Goal: Transaction & Acquisition: Book appointment/travel/reservation

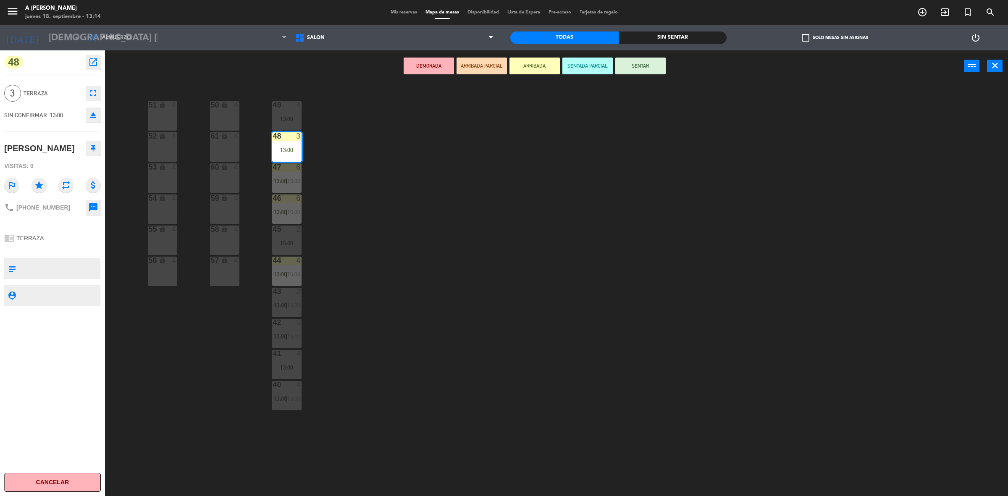
click at [401, 9] on div "Mis reservas Mapa de mesas Disponibilidad Lista de Espera Pre-acceso Tarjetas d…" at bounding box center [504, 13] width 236 height 8
click at [400, 13] on span "Mis reservas" at bounding box center [403, 12] width 35 height 5
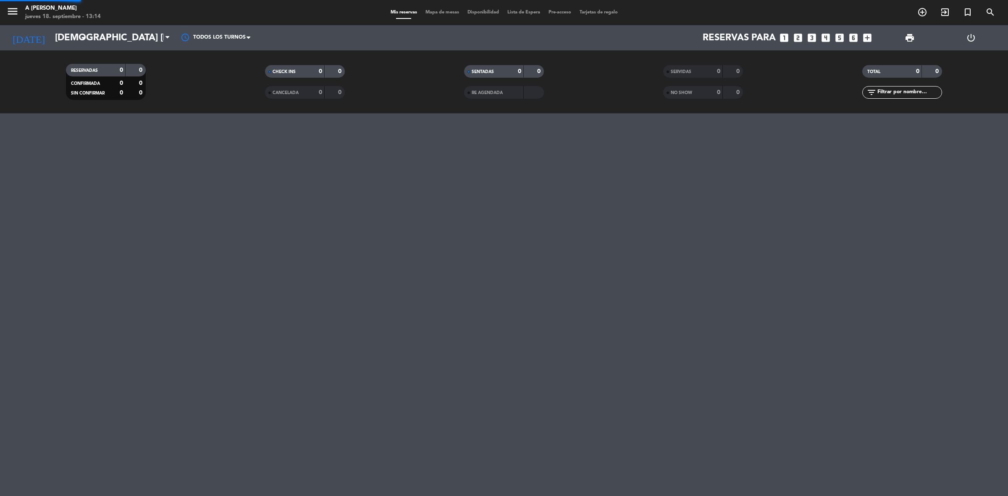
click at [400, 13] on span "Mis reservas" at bounding box center [403, 12] width 35 height 5
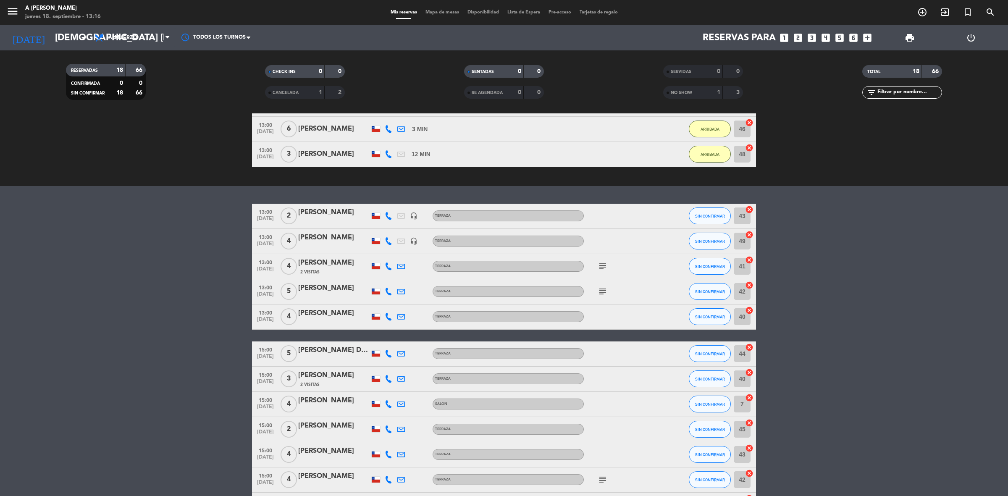
scroll to position [133, 0]
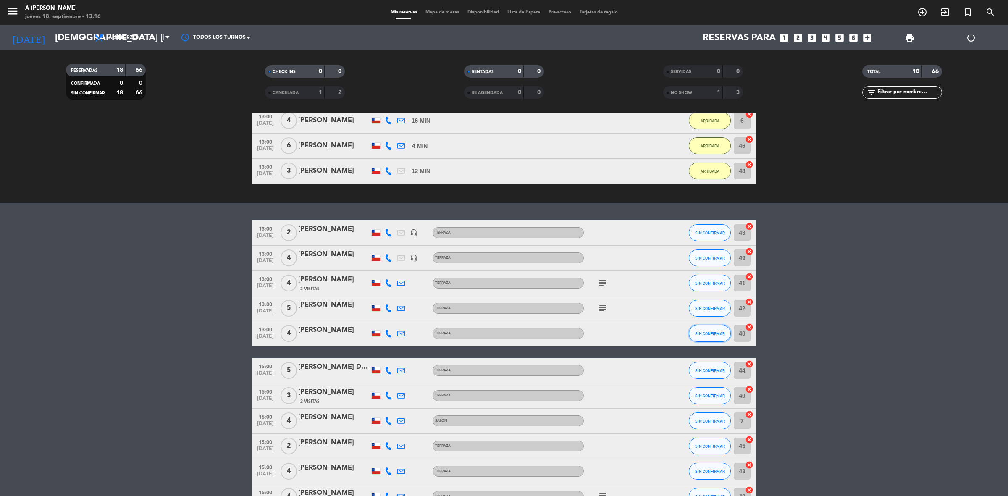
click at [719, 335] on span "SIN CONFIRMAR" at bounding box center [710, 333] width 30 height 5
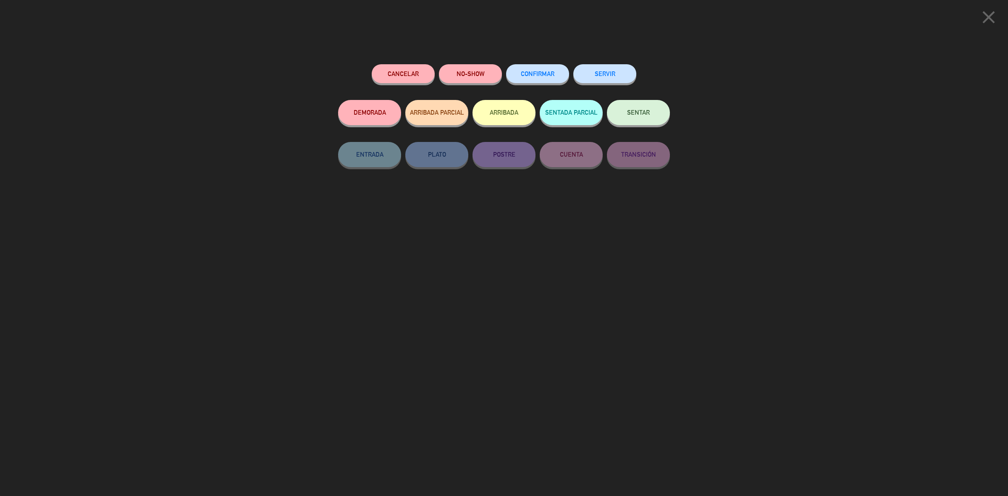
click at [504, 110] on button "ARRIBADA" at bounding box center [503, 112] width 63 height 25
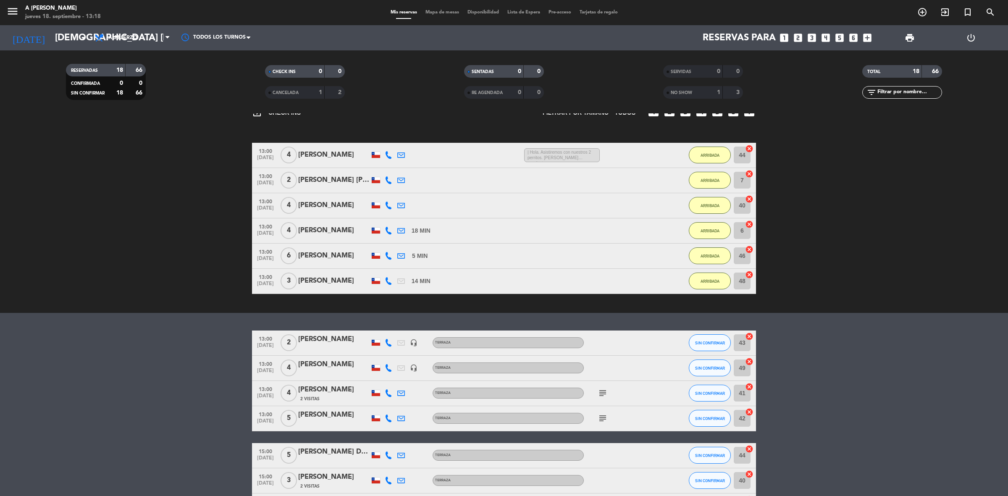
scroll to position [157, 0]
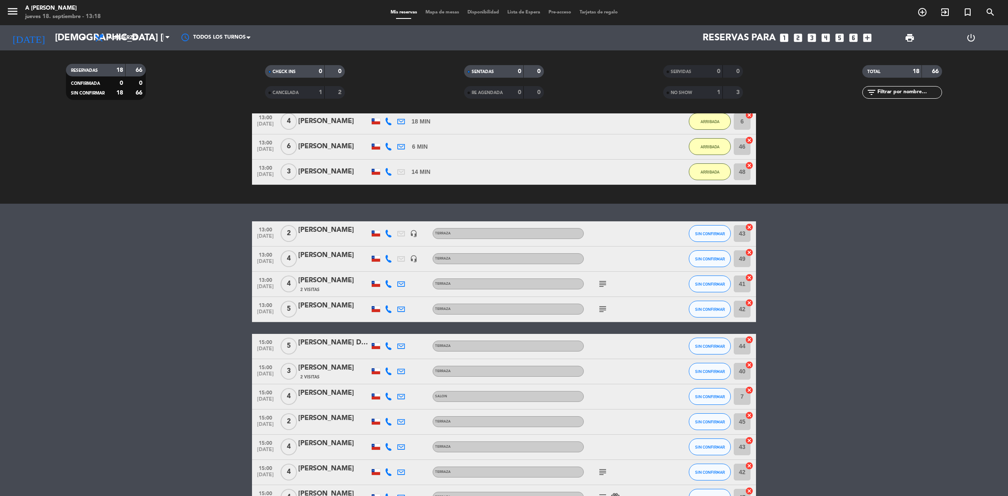
click at [389, 307] on icon at bounding box center [389, 309] width 8 height 8
click at [713, 307] on span "SIN CONFIRMAR" at bounding box center [710, 309] width 30 height 5
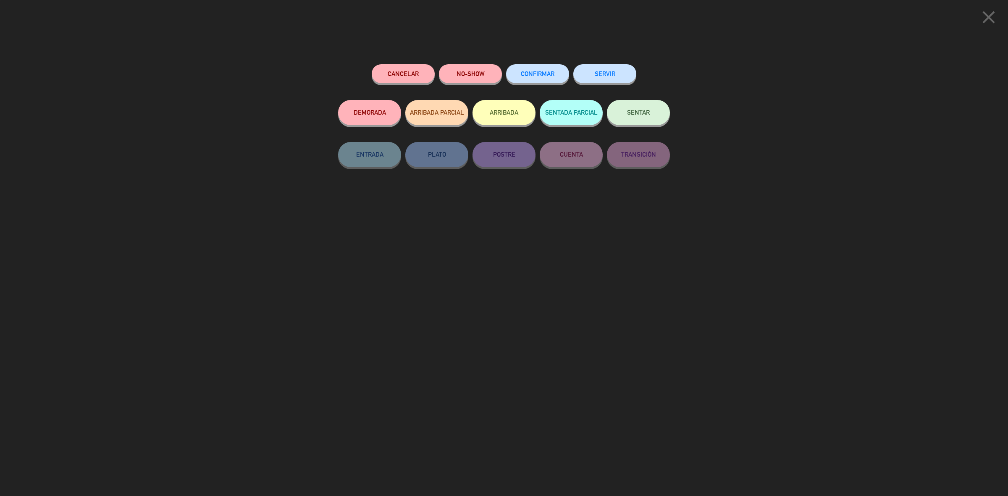
click at [528, 110] on button "ARRIBADA" at bounding box center [503, 112] width 63 height 25
type input "48"
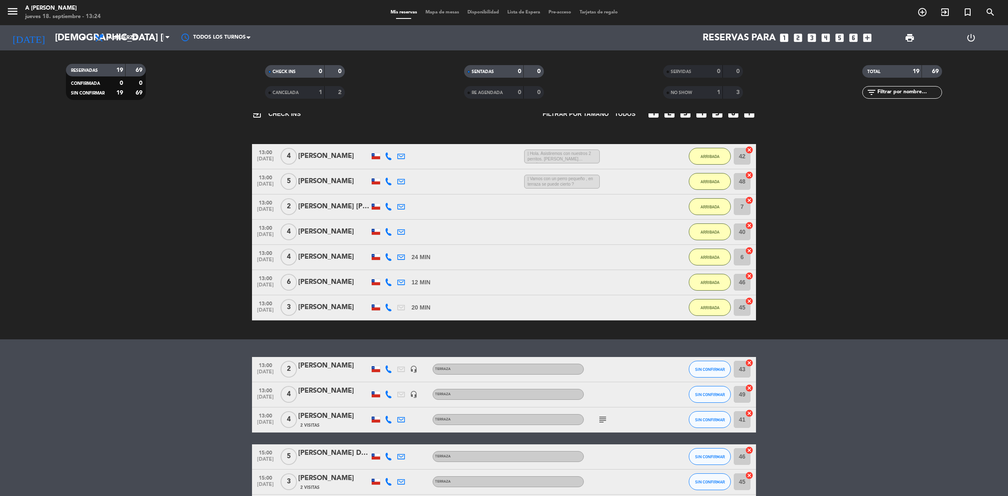
scroll to position [0, 0]
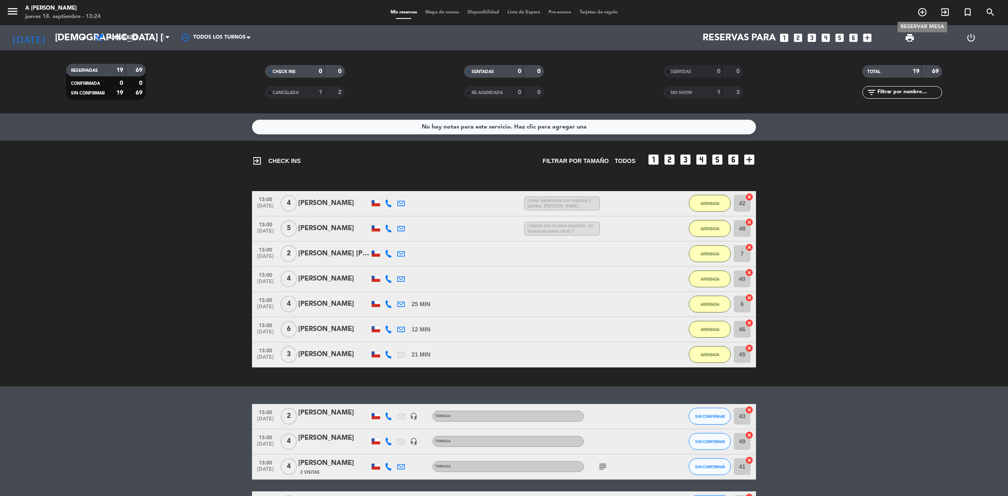
click at [925, 10] on icon "add_circle_outline" at bounding box center [922, 12] width 10 height 10
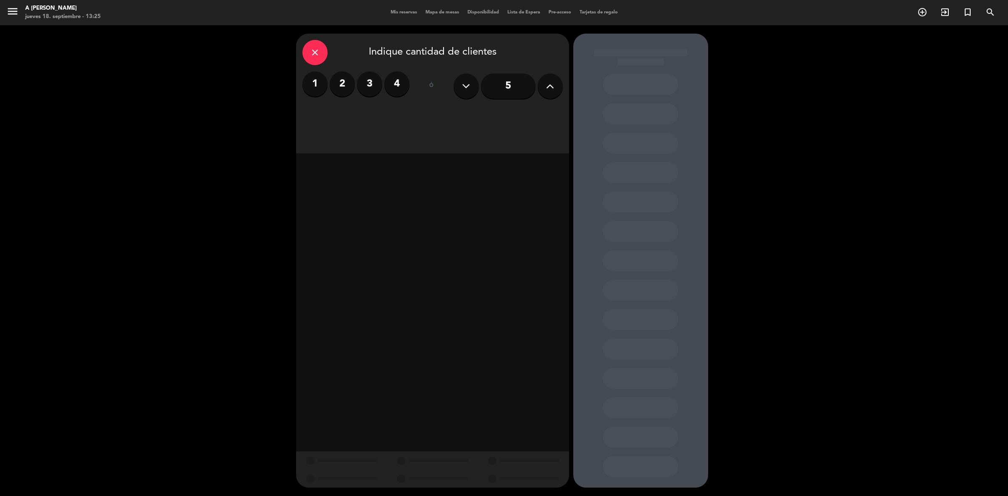
click at [463, 85] on icon at bounding box center [466, 86] width 8 height 13
click at [549, 87] on icon at bounding box center [550, 86] width 8 height 13
click at [465, 85] on icon at bounding box center [466, 86] width 8 height 13
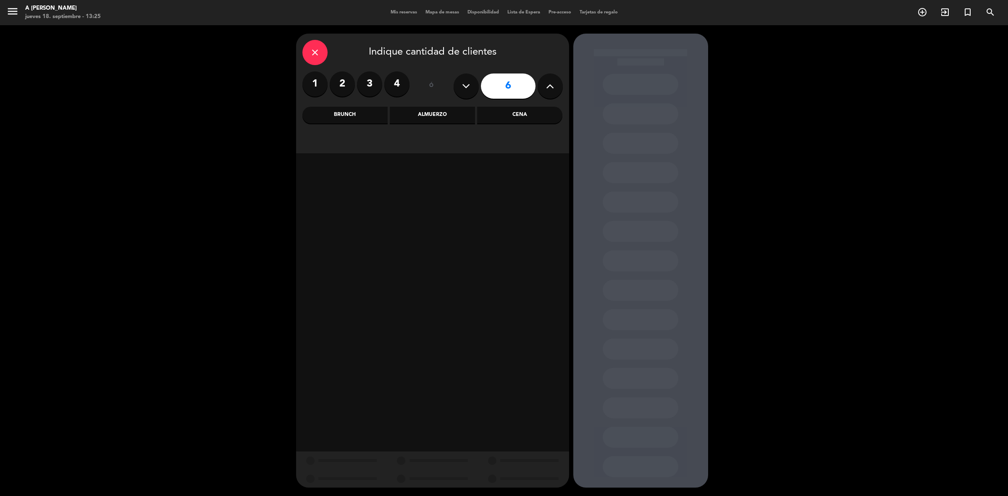
click at [465, 85] on icon at bounding box center [466, 86] width 8 height 13
type input "5"
click at [465, 85] on icon at bounding box center [466, 86] width 8 height 13
click at [465, 86] on icon at bounding box center [466, 86] width 8 height 13
click at [467, 82] on icon at bounding box center [466, 86] width 8 height 13
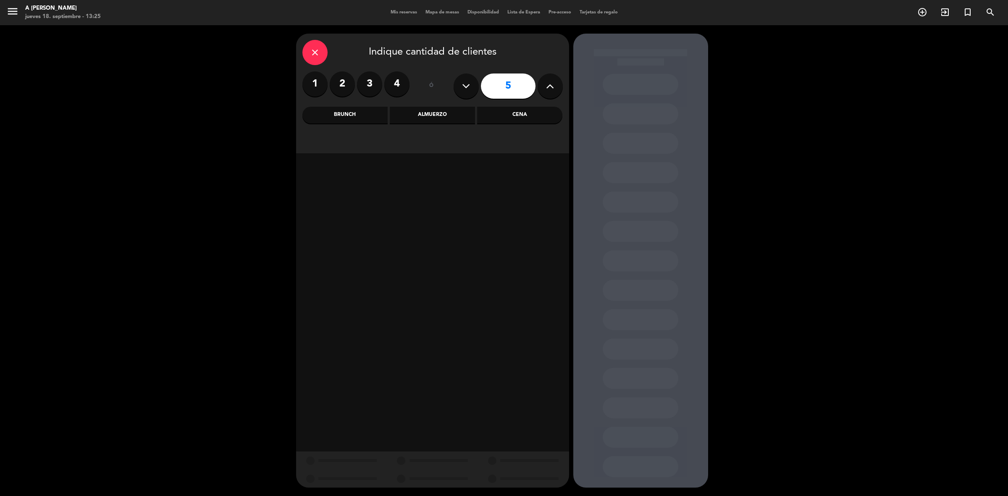
click at [464, 82] on icon at bounding box center [466, 86] width 8 height 13
click at [464, 87] on icon at bounding box center [466, 86] width 8 height 13
click at [465, 87] on icon at bounding box center [466, 86] width 8 height 13
click at [464, 85] on icon at bounding box center [466, 86] width 8 height 13
click at [370, 78] on label "3" at bounding box center [369, 83] width 25 height 25
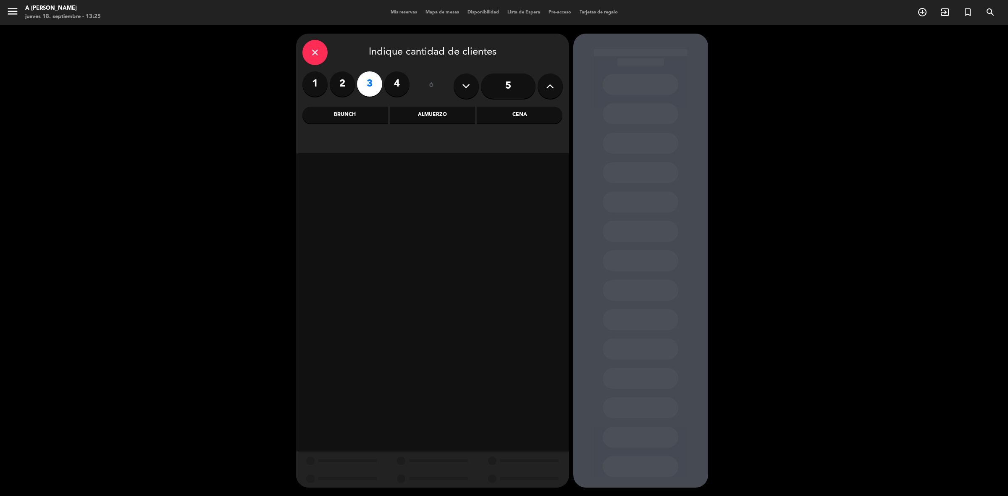
click at [370, 81] on label "3" at bounding box center [369, 83] width 25 height 25
click at [434, 112] on div "Almuerzo" at bounding box center [432, 115] width 85 height 17
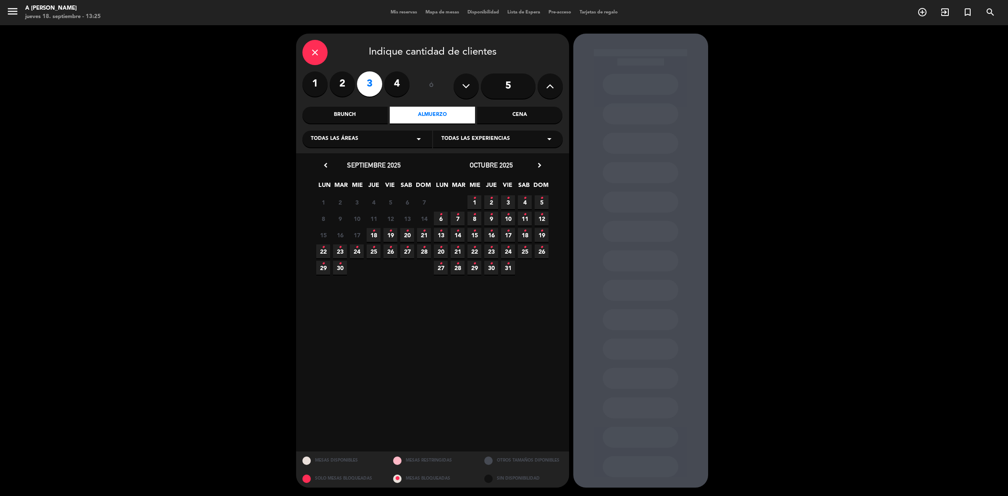
click at [377, 138] on div "Todas las áreas arrow_drop_down" at bounding box center [367, 139] width 130 height 17
click at [315, 183] on div "TERRAZA" at bounding box center [367, 185] width 113 height 8
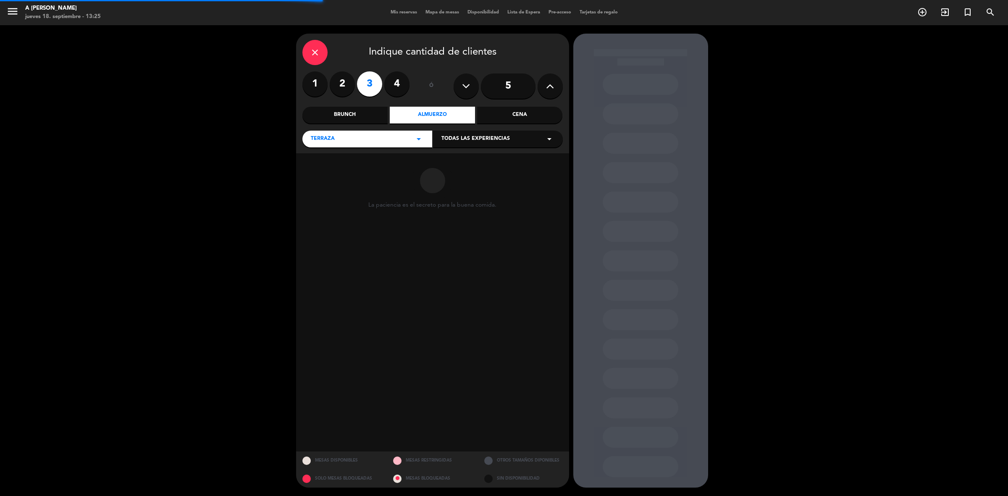
click at [507, 135] on span "Todas las experiencias" at bounding box center [475, 139] width 68 height 8
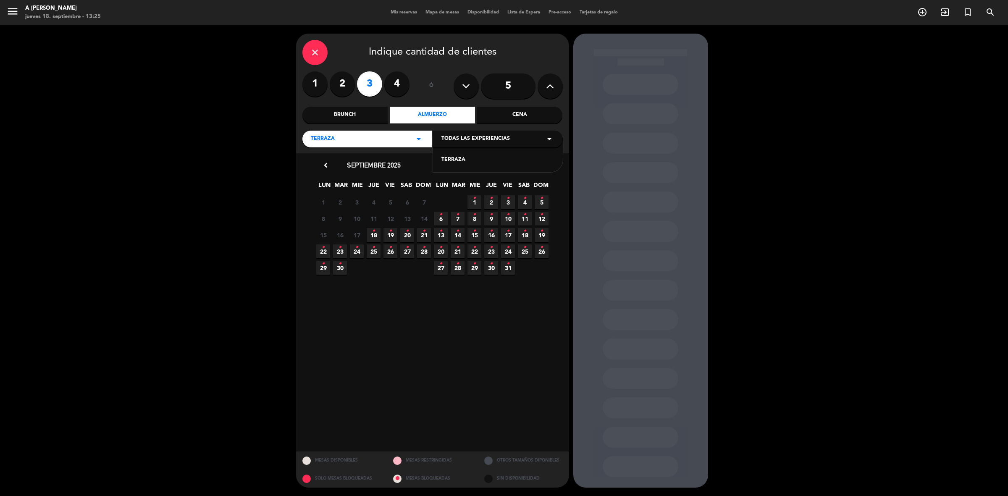
click at [482, 156] on div "TERRAZA" at bounding box center [497, 160] width 113 height 8
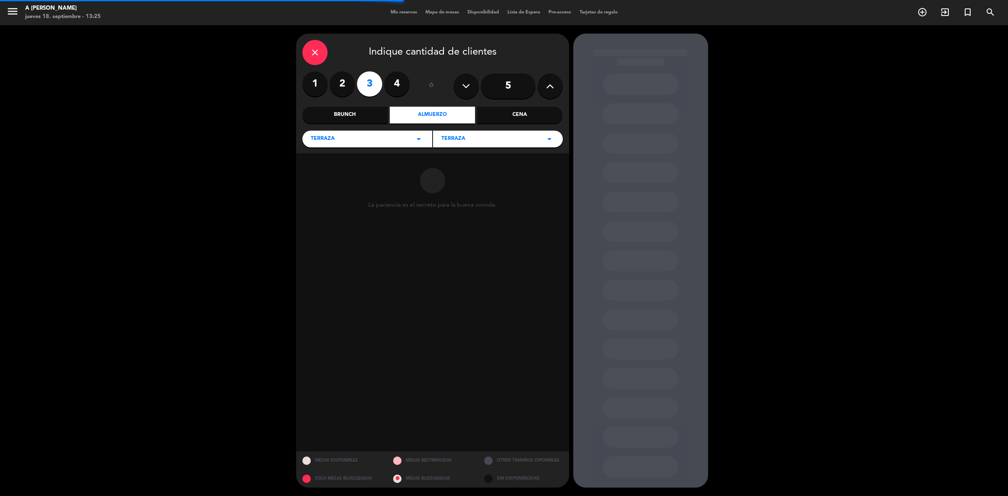
click at [453, 112] on div "Almuerzo" at bounding box center [432, 115] width 85 height 17
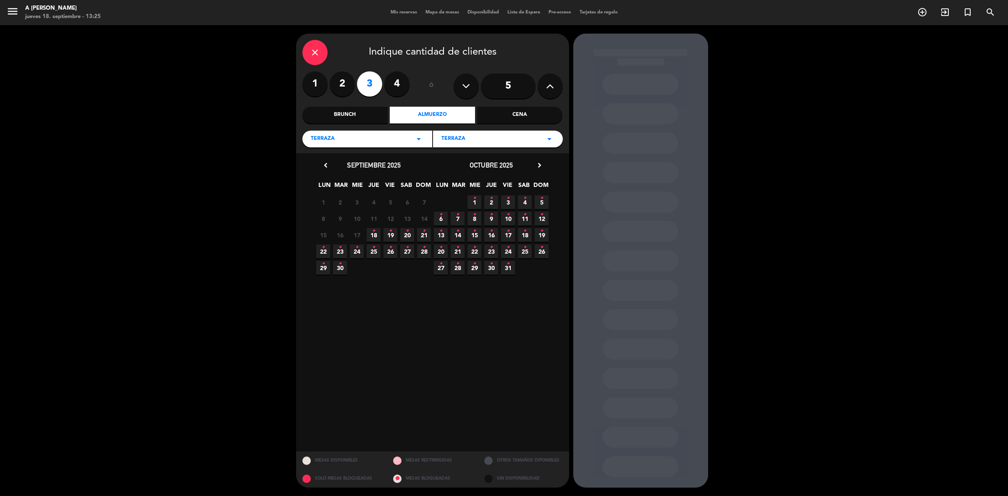
click at [374, 231] on icon "•" at bounding box center [373, 230] width 3 height 13
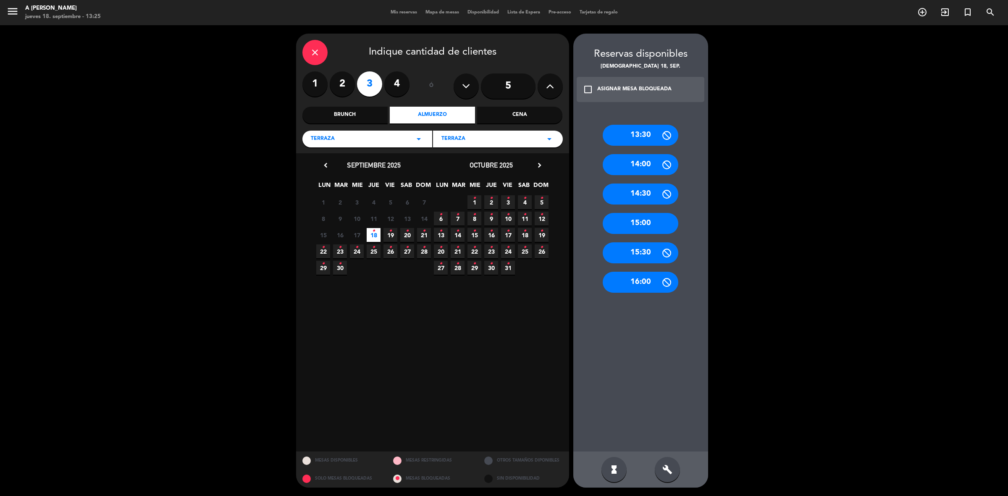
click at [645, 221] on div "15:00" at bounding box center [641, 223] width 76 height 21
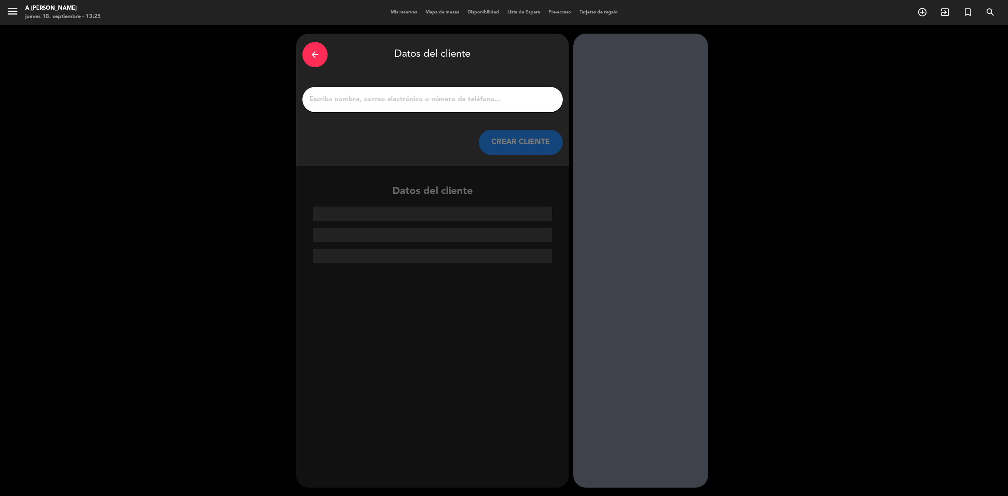
drag, startPoint x: 502, startPoint y: 101, endPoint x: 499, endPoint y: 78, distance: 23.7
click at [498, 85] on div "arrow_back Datos del cliente CREAR CLIENTE" at bounding box center [432, 100] width 273 height 132
type input "w"
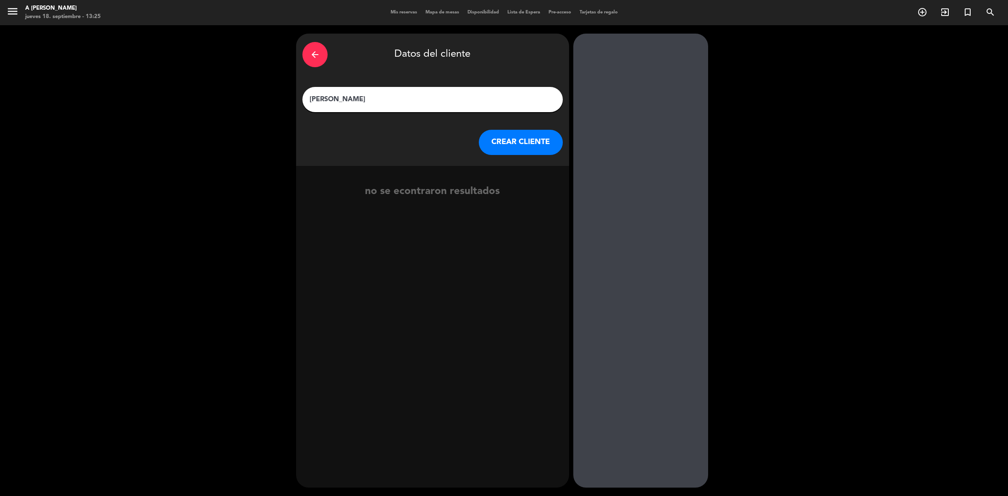
type input "[PERSON_NAME]"
click at [527, 143] on button "CREAR CLIENTE" at bounding box center [521, 142] width 84 height 25
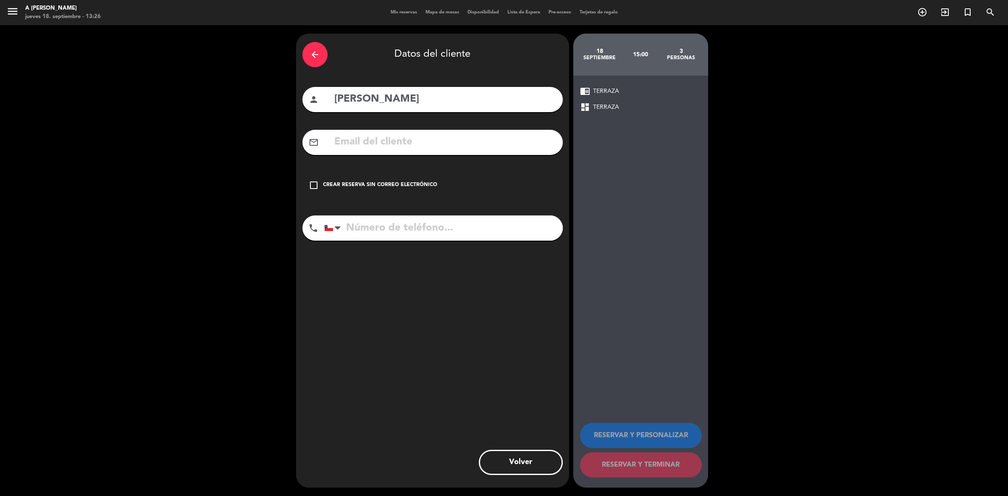
click at [397, 230] on input "tel" at bounding box center [443, 227] width 239 height 25
type input "941020863"
click at [313, 178] on div "check_box_outline_blank Crear reserva sin correo electrónico" at bounding box center [432, 185] width 260 height 25
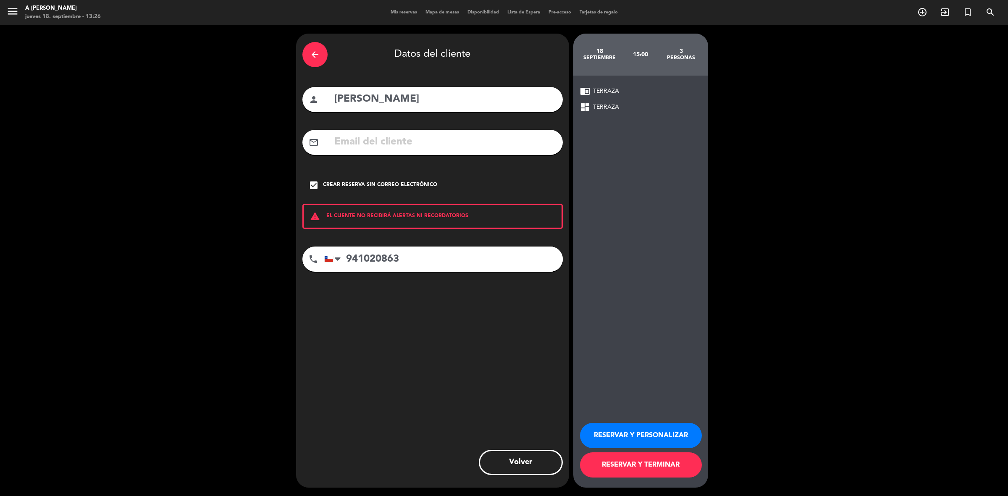
click at [673, 465] on button "RESERVAR Y TERMINAR" at bounding box center [641, 464] width 122 height 25
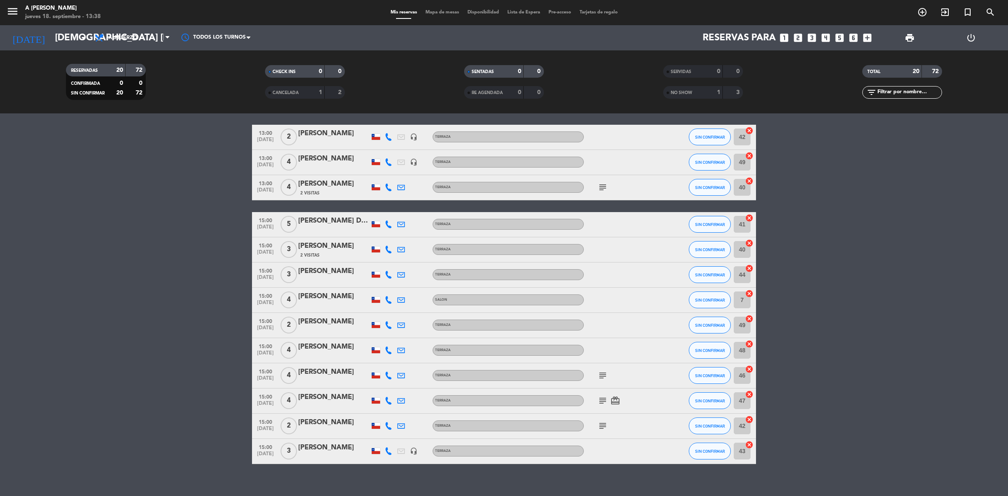
scroll to position [289, 0]
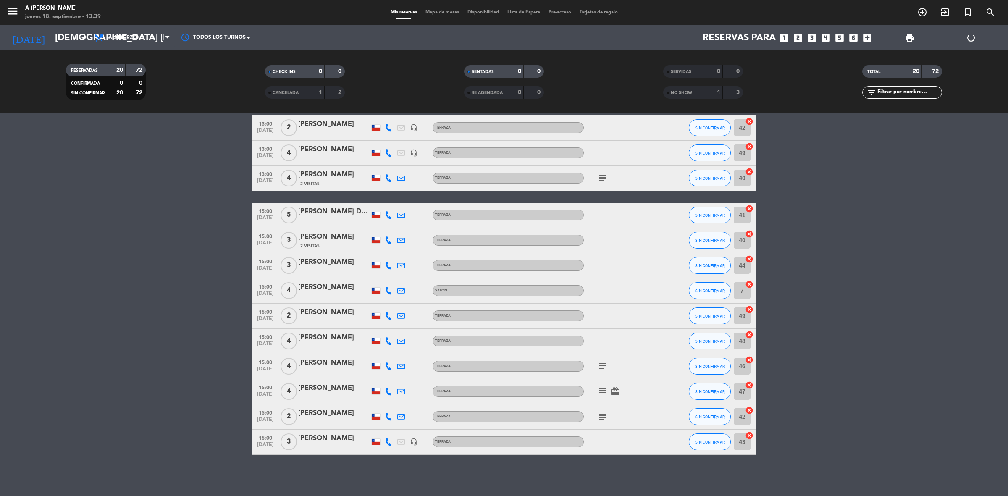
click at [619, 391] on icon "card_giftcard" at bounding box center [615, 391] width 10 height 10
click at [862, 335] on bookings-row "13:00 [DATE] 2 [PERSON_NAME] headset_mic TERRAZA SIN CONFIRMAR 42 cancel 13:00 …" at bounding box center [504, 284] width 1008 height 339
click at [908, 37] on span "print" at bounding box center [910, 38] width 10 height 10
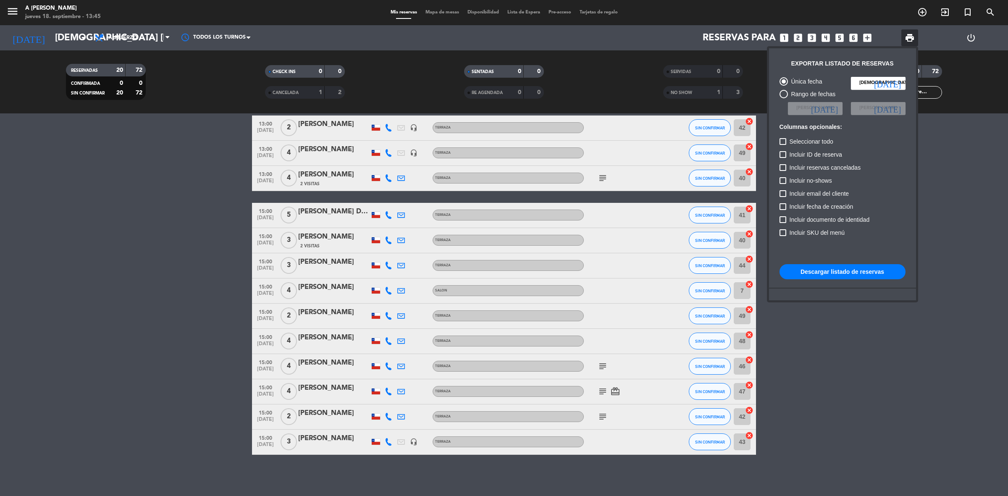
click at [937, 162] on div at bounding box center [504, 248] width 1008 height 496
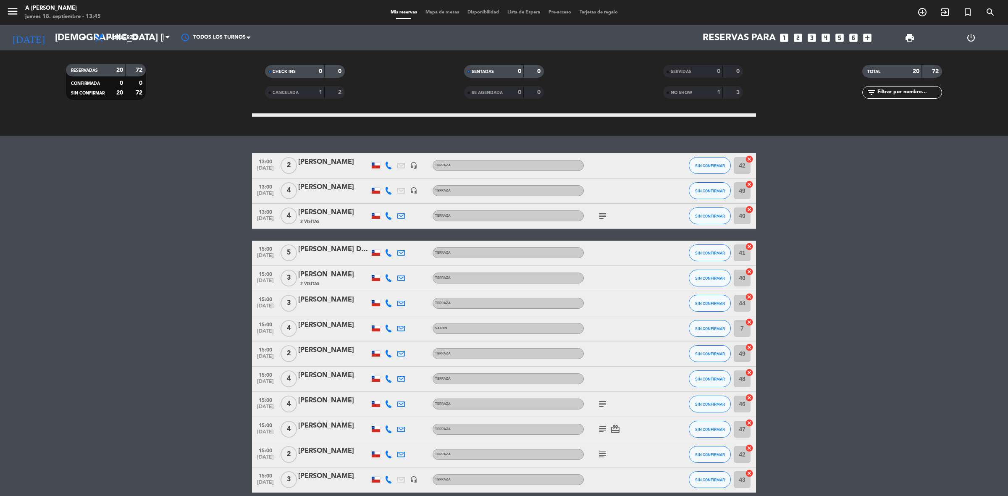
scroll to position [262, 0]
